Goal: Check status: Check status

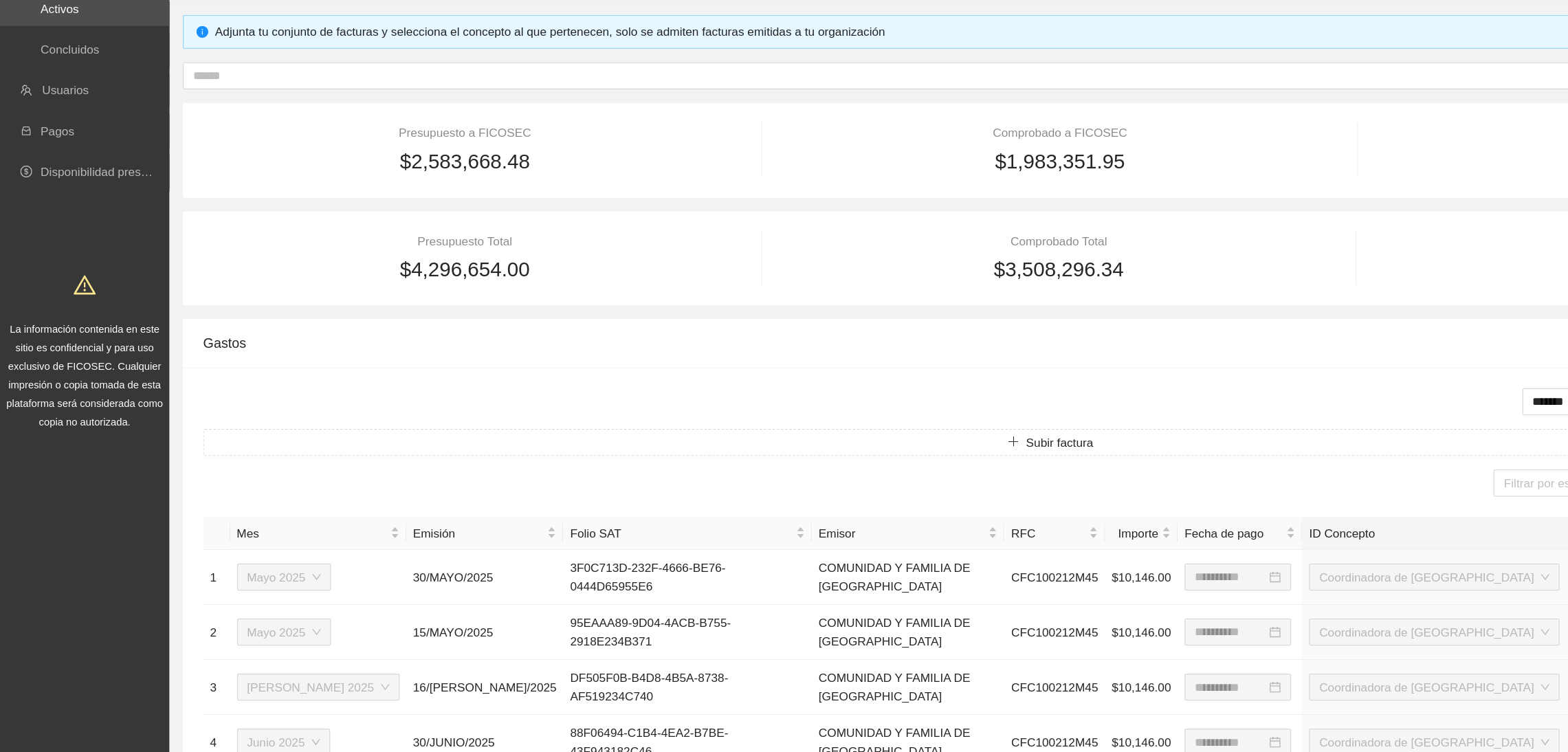
drag, startPoint x: 1637, startPoint y: 188, endPoint x: 963, endPoint y: 267, distance: 678.6
click at [963, 267] on div "$1,983,351.95" at bounding box center [861, 272] width 427 height 26
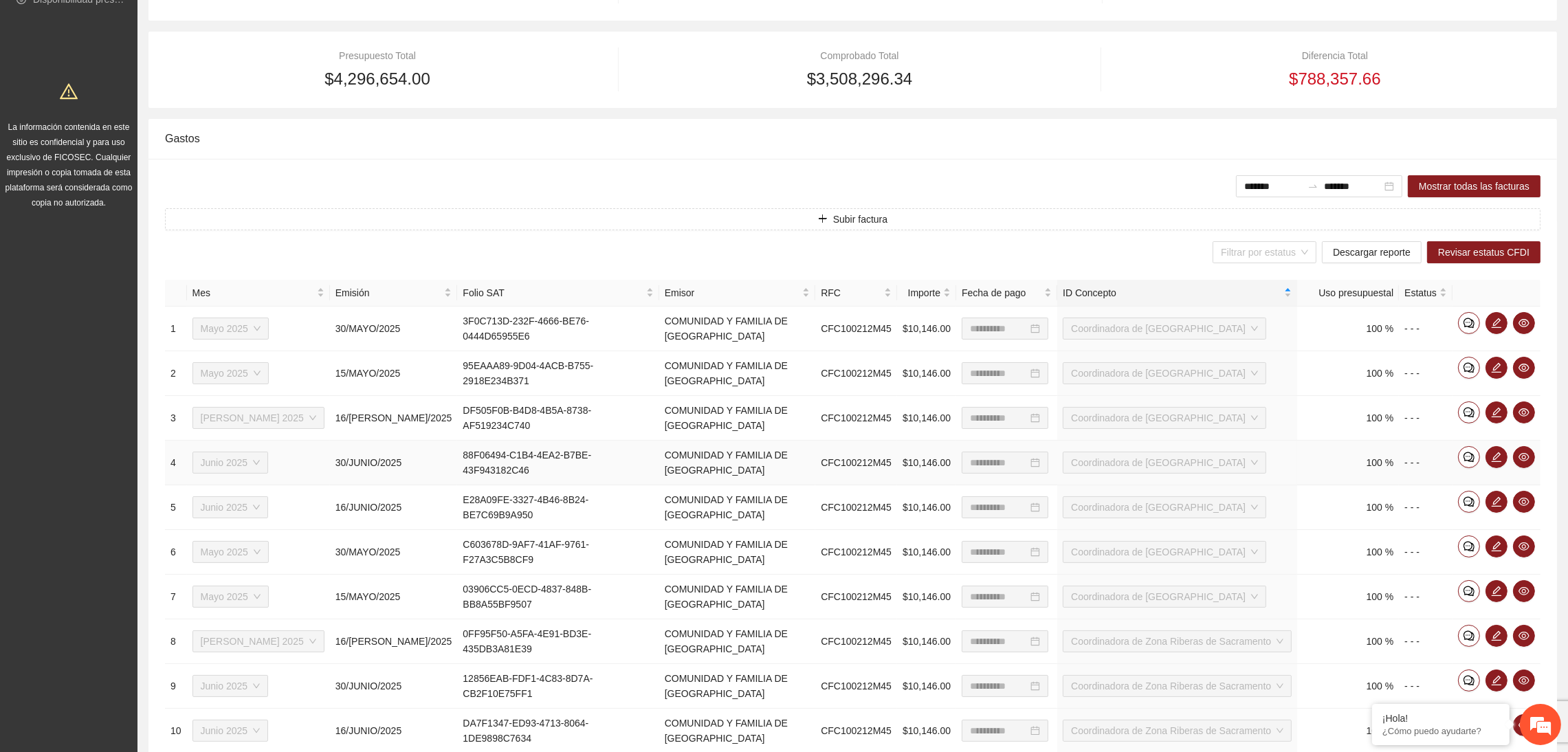
scroll to position [388, 0]
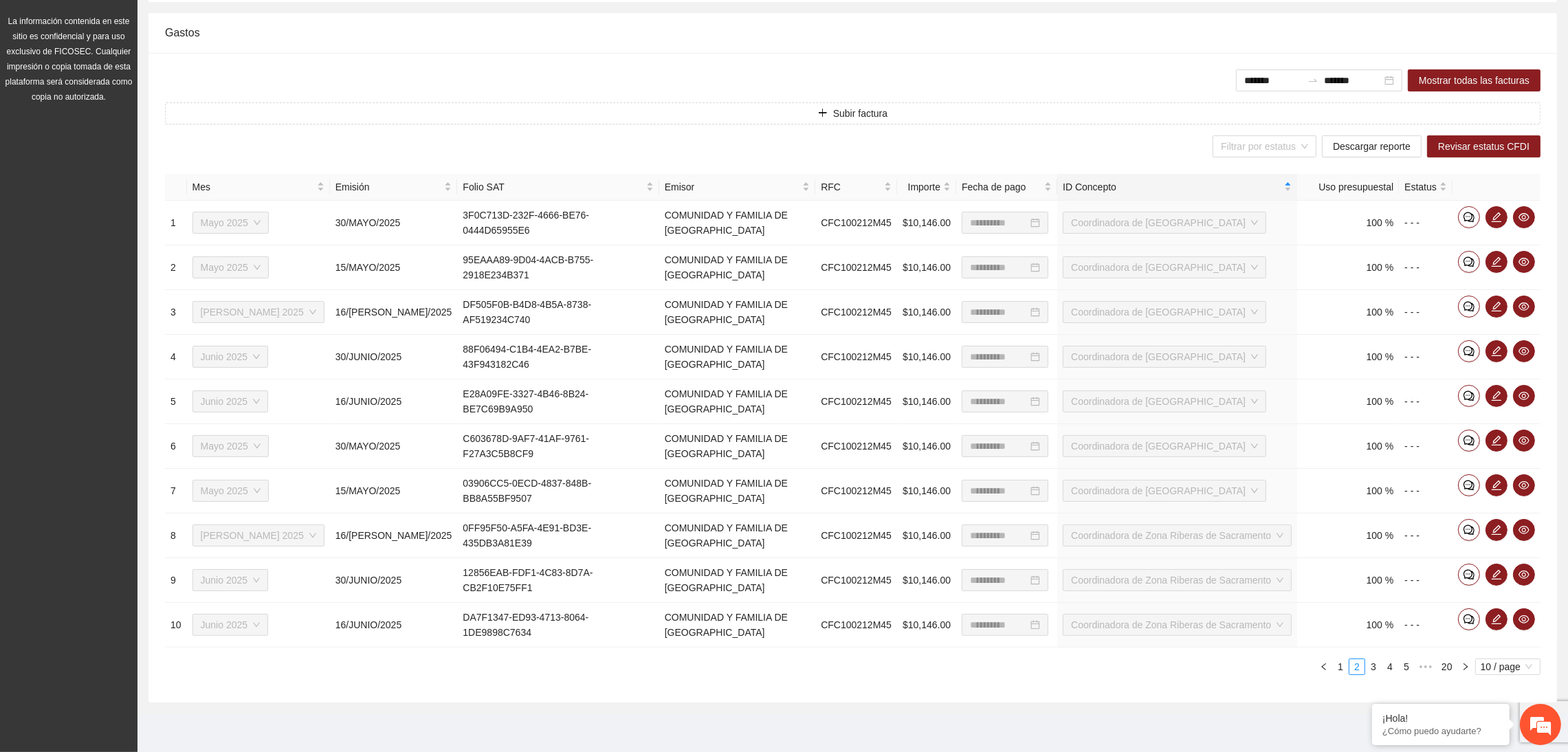
click at [657, 42] on div "Gastos" at bounding box center [853, 32] width 1376 height 39
click at [1376, 672] on link "3" at bounding box center [1373, 667] width 15 height 15
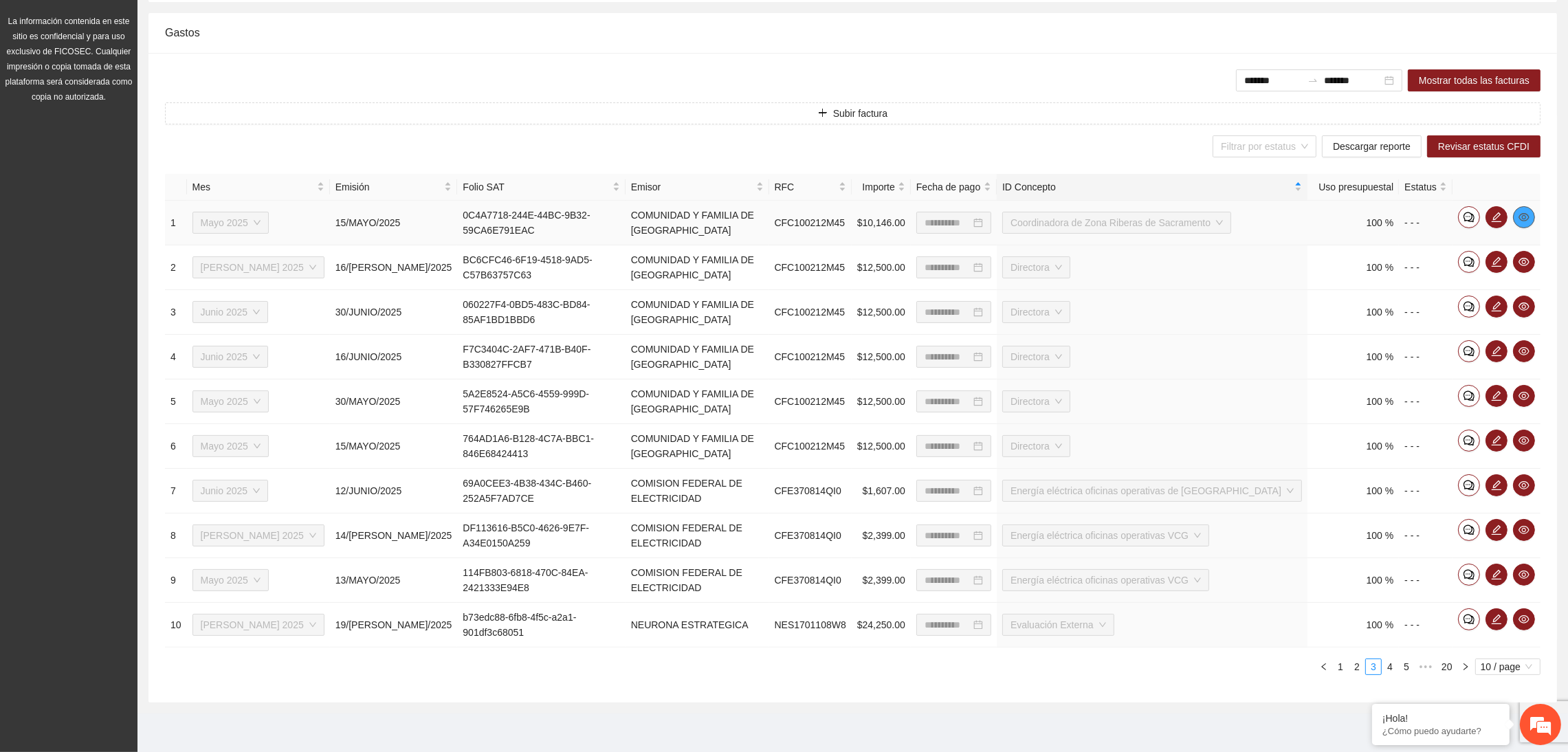
click at [1525, 215] on icon "eye" at bounding box center [1524, 217] width 11 height 11
click at [1524, 260] on icon "eye" at bounding box center [1524, 261] width 11 height 11
click at [1525, 299] on button "button" at bounding box center [1524, 306] width 22 height 22
click at [1524, 350] on icon "eye" at bounding box center [1524, 351] width 11 height 11
click at [1523, 388] on button "button" at bounding box center [1524, 396] width 22 height 22
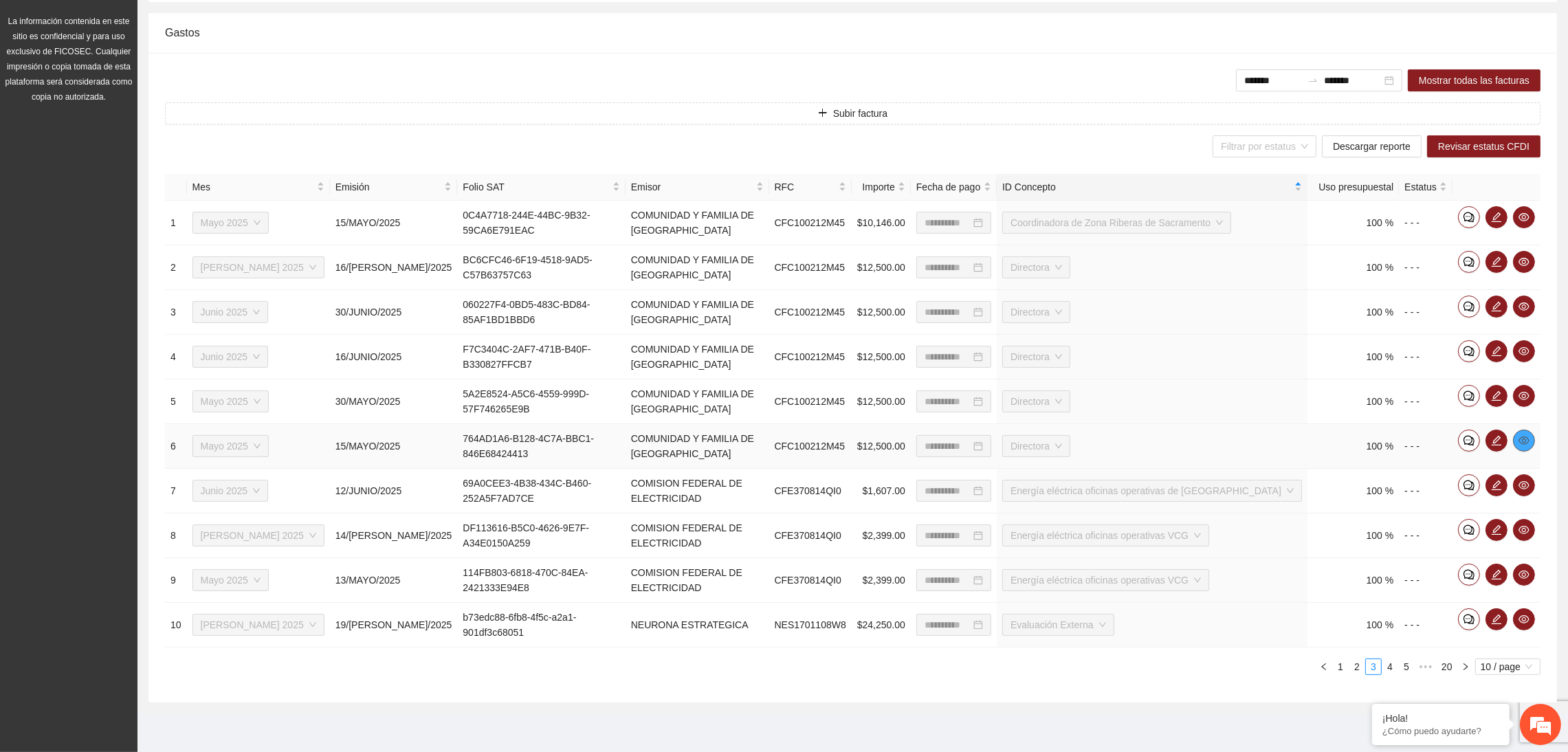
click at [1528, 437] on icon "eye" at bounding box center [1524, 440] width 11 height 11
click at [1521, 483] on icon "eye" at bounding box center [1524, 485] width 11 height 11
